Goal: Task Accomplishment & Management: Complete application form

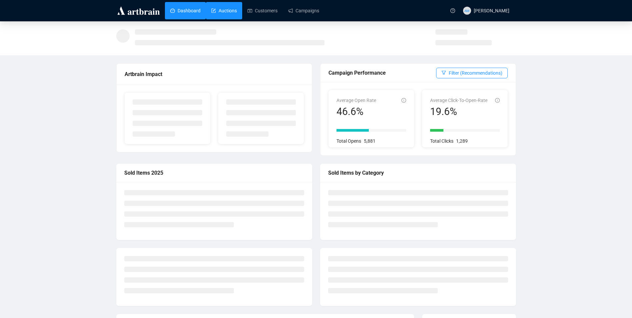
click at [220, 10] on link "Auctions" at bounding box center [224, 10] width 26 height 17
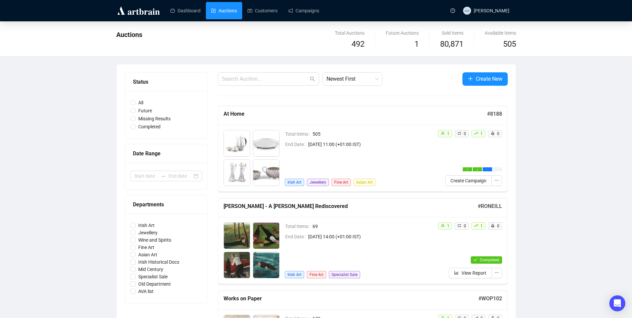
click at [486, 78] on span "Create New" at bounding box center [489, 79] width 27 height 8
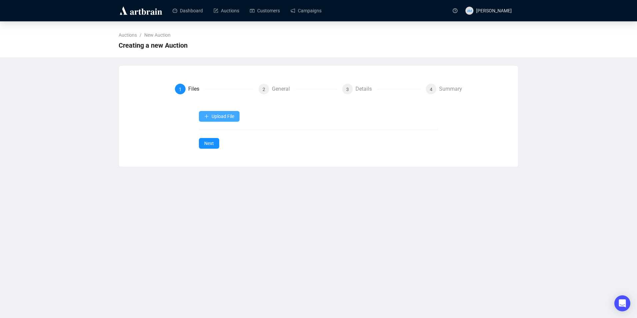
click at [232, 117] on span "Upload File" at bounding box center [223, 116] width 23 height 5
click at [221, 133] on span "Items" at bounding box center [219, 132] width 31 height 7
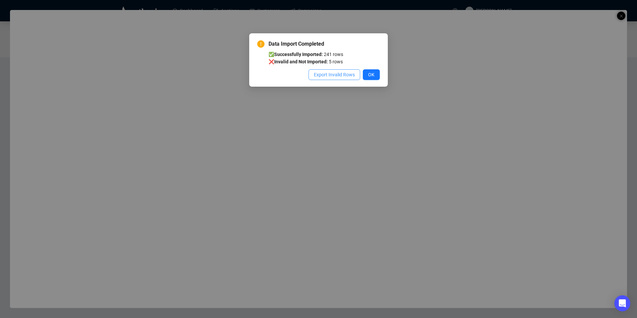
click at [351, 77] on span "Export Invalid Rows" at bounding box center [334, 74] width 41 height 7
click at [375, 73] on button "OK" at bounding box center [371, 74] width 17 height 11
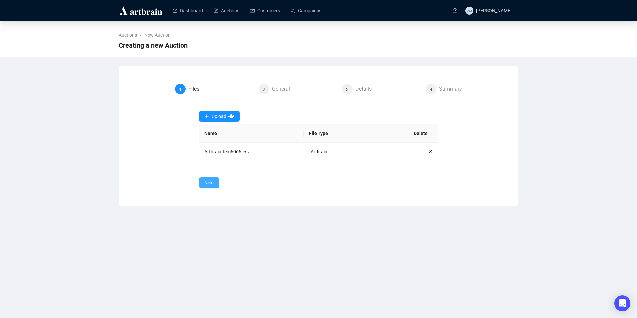
click at [213, 184] on span "Next" at bounding box center [209, 182] width 10 height 7
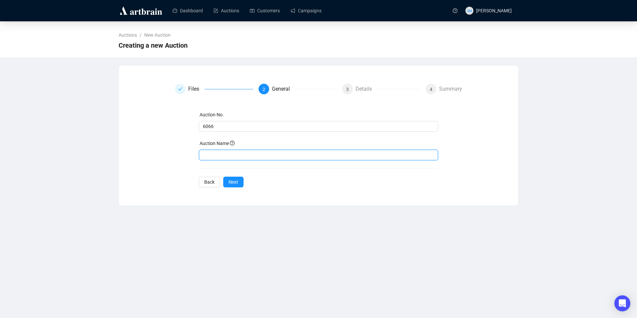
click at [223, 152] on input "text" at bounding box center [319, 155] width 240 height 11
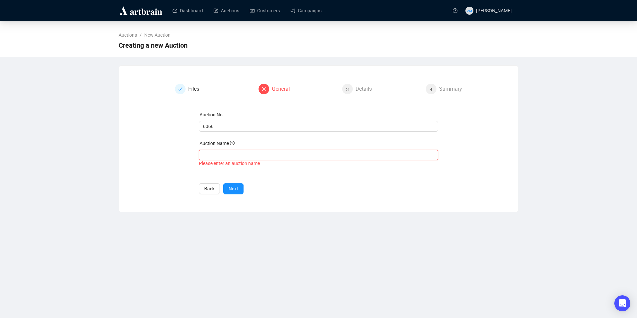
paste input "FINE JEWELLERY AND [DEMOGRAPHIC_DATA] WATCHES"
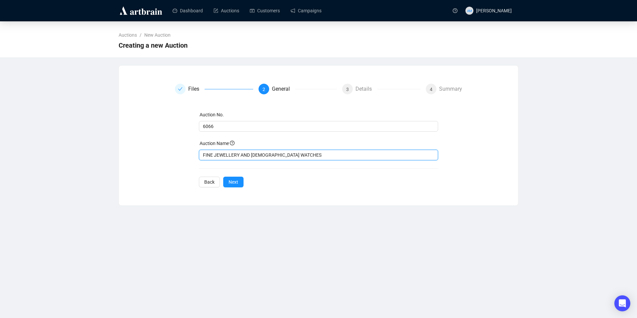
click at [247, 151] on input "FINE JEWELLERY AND [DEMOGRAPHIC_DATA] WATCHES" at bounding box center [319, 155] width 240 height 11
type input "FINE JEWELLERY & [DEMOGRAPHIC_DATA] WATCHES"
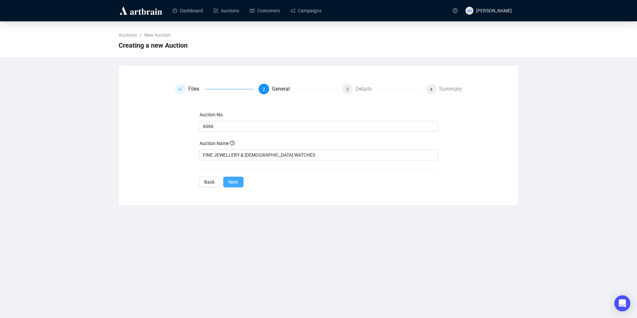
click at [237, 180] on span "Next" at bounding box center [234, 181] width 10 height 7
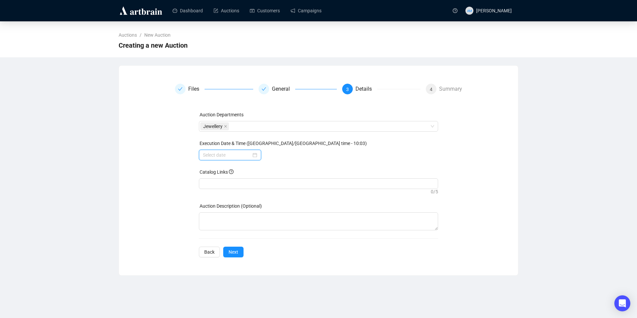
click at [219, 155] on input at bounding box center [227, 154] width 48 height 7
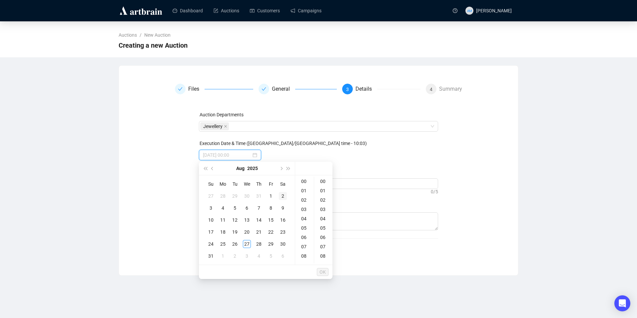
type input "[DATE] 00:00"
click at [281, 169] on span "Next month (PageDown)" at bounding box center [280, 168] width 3 height 3
click at [236, 209] on div "9" at bounding box center [235, 208] width 8 height 8
click at [305, 230] on div "16" at bounding box center [305, 230] width 16 height 9
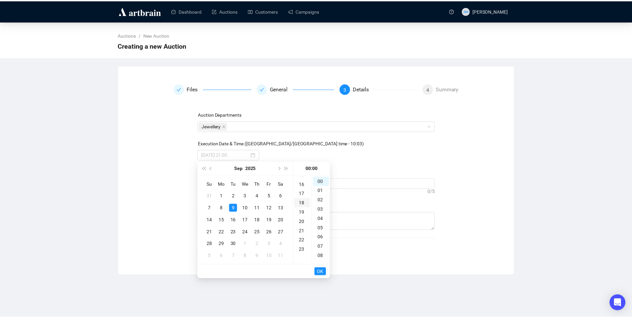
scroll to position [149, 0]
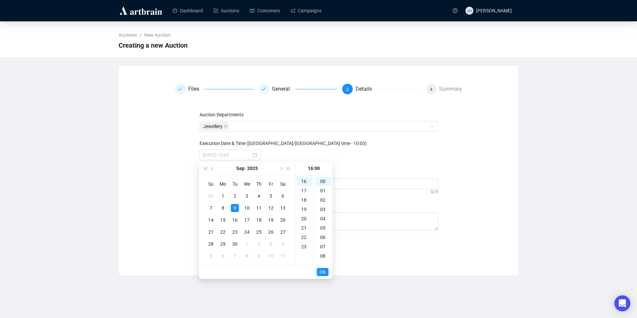
type input "[DATE] 16:00"
click at [321, 272] on span "OK" at bounding box center [323, 272] width 6 height 13
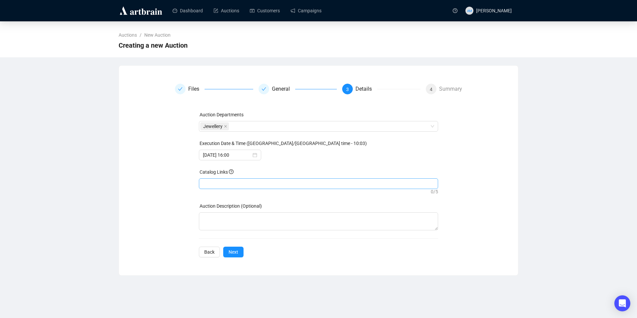
click at [254, 186] on div at bounding box center [318, 183] width 237 height 9
paste input "[URL][DOMAIN_NAME][PERSON_NAME]"
type input "[URL][DOMAIN_NAME][PERSON_NAME]"
click at [250, 219] on textarea at bounding box center [319, 221] width 240 height 18
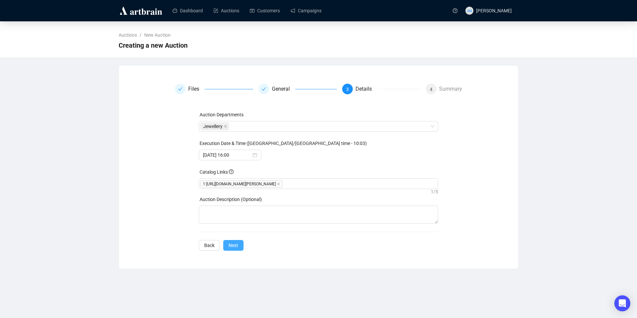
click at [239, 243] on button "Next" at bounding box center [233, 245] width 20 height 11
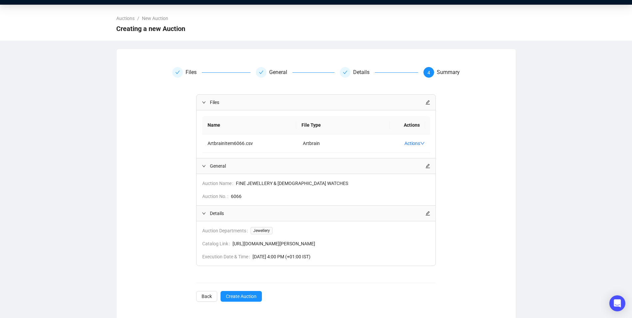
scroll to position [26, 0]
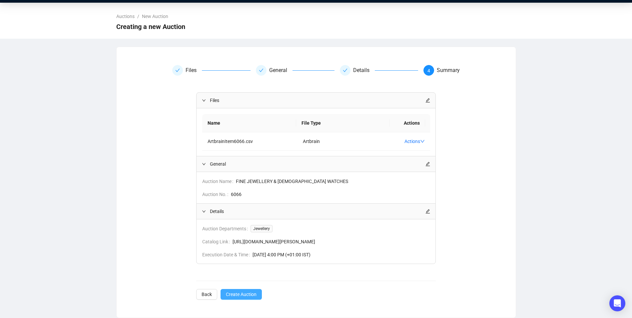
click at [236, 293] on span "Create Auction" at bounding box center [241, 294] width 31 height 7
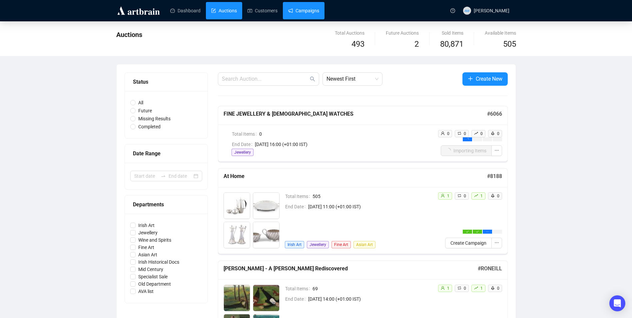
click at [297, 10] on link "Campaigns" at bounding box center [303, 10] width 31 height 17
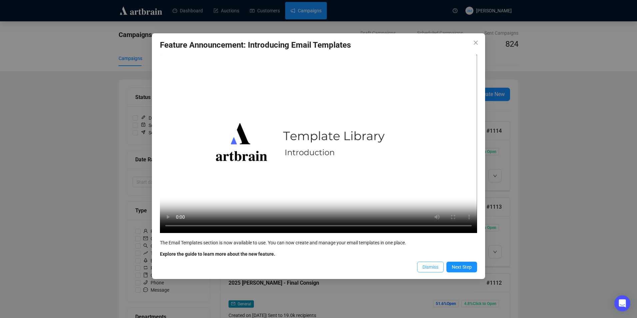
click at [428, 269] on span "Dismiss" at bounding box center [431, 266] width 16 height 7
